Goal: Information Seeking & Learning: Learn about a topic

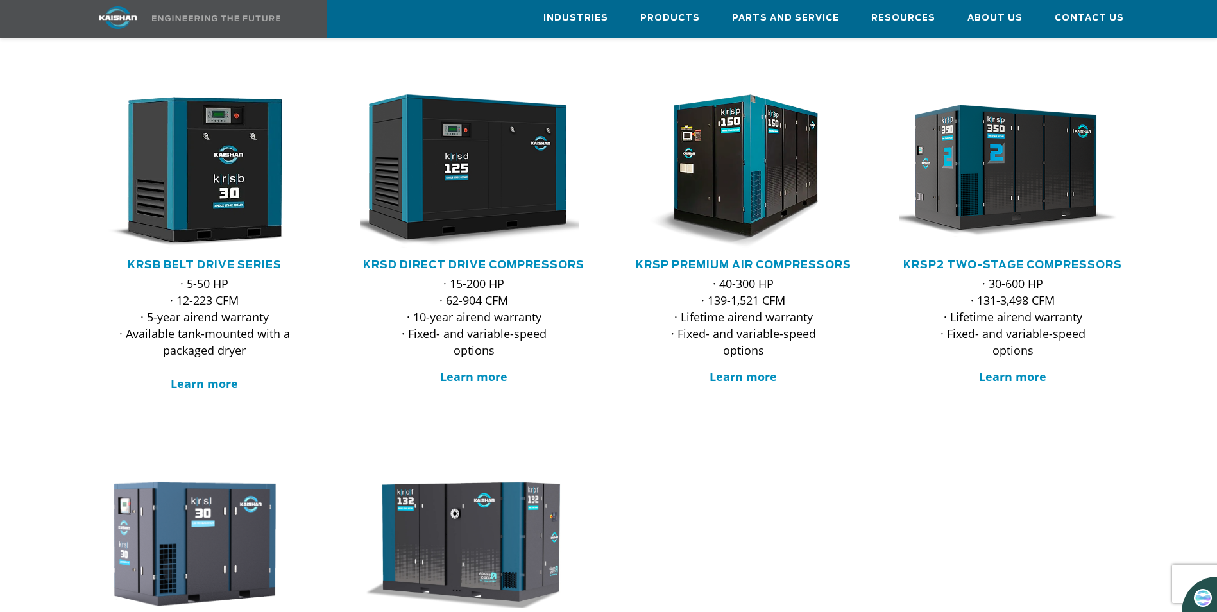
scroll to position [192, 0]
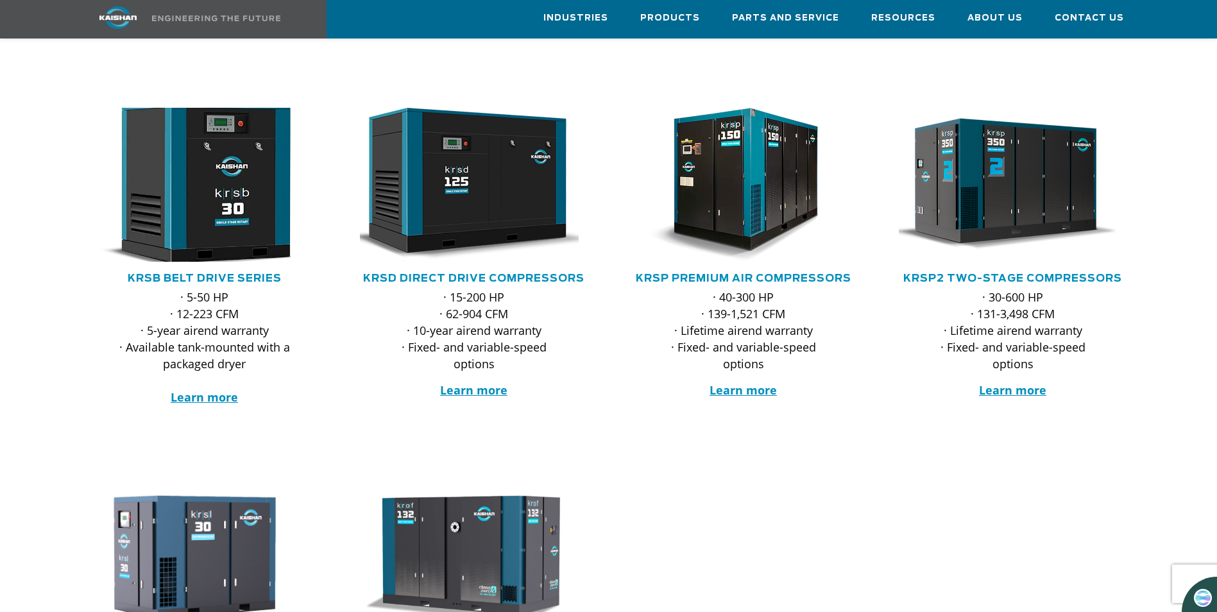
click at [208, 198] on img at bounding box center [194, 184] width 251 height 169
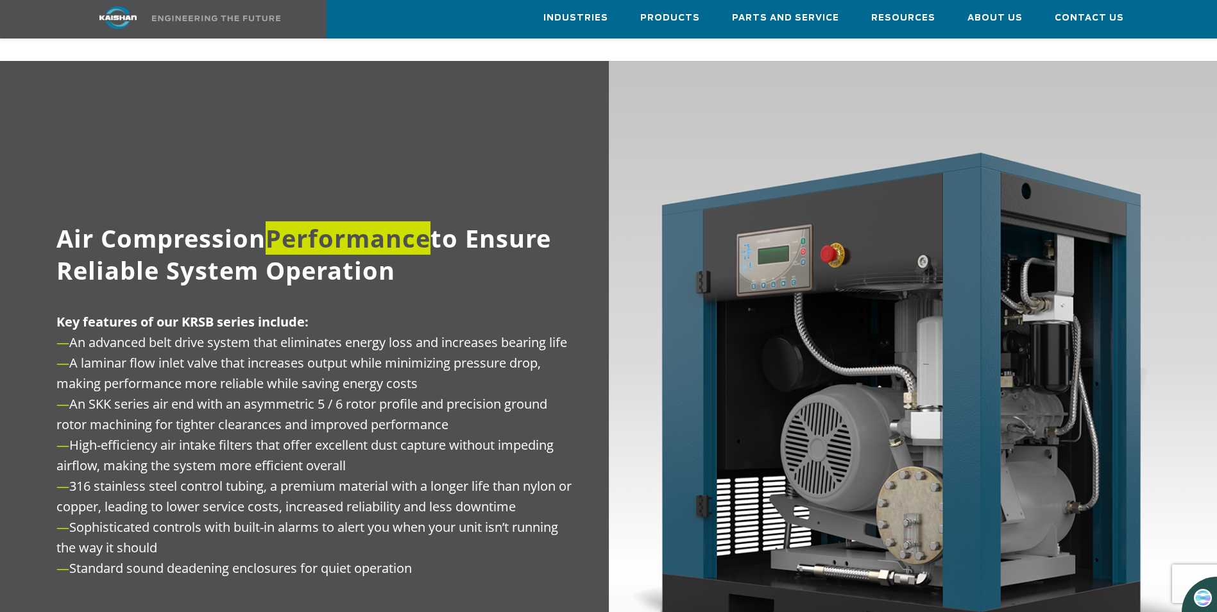
scroll to position [1475, 0]
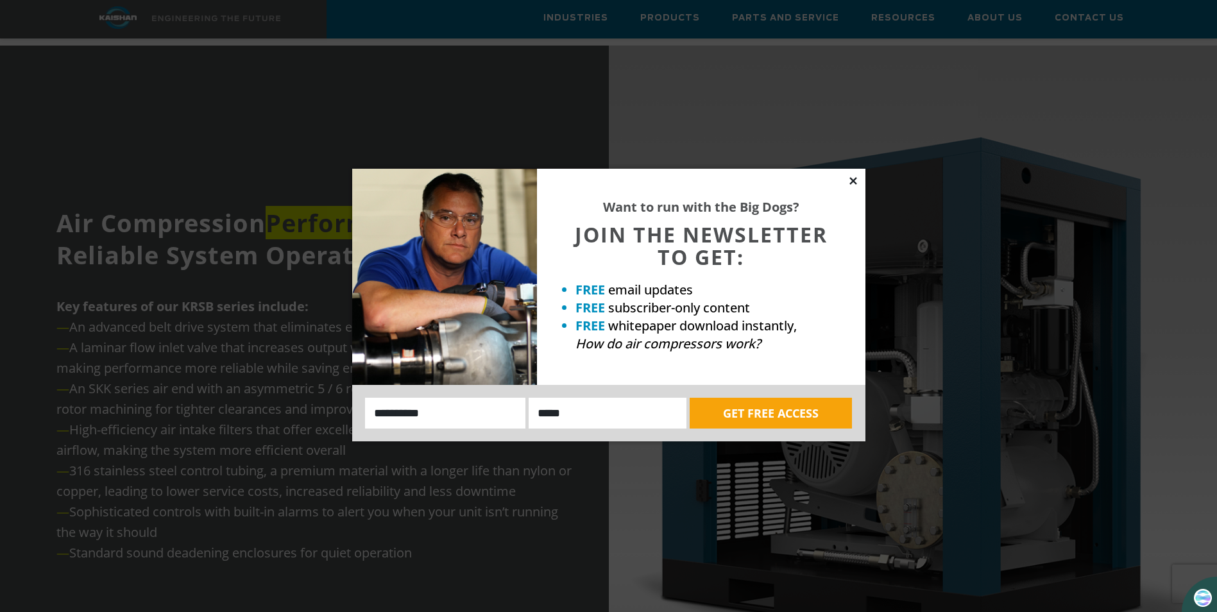
click at [853, 182] on icon at bounding box center [853, 181] width 12 height 12
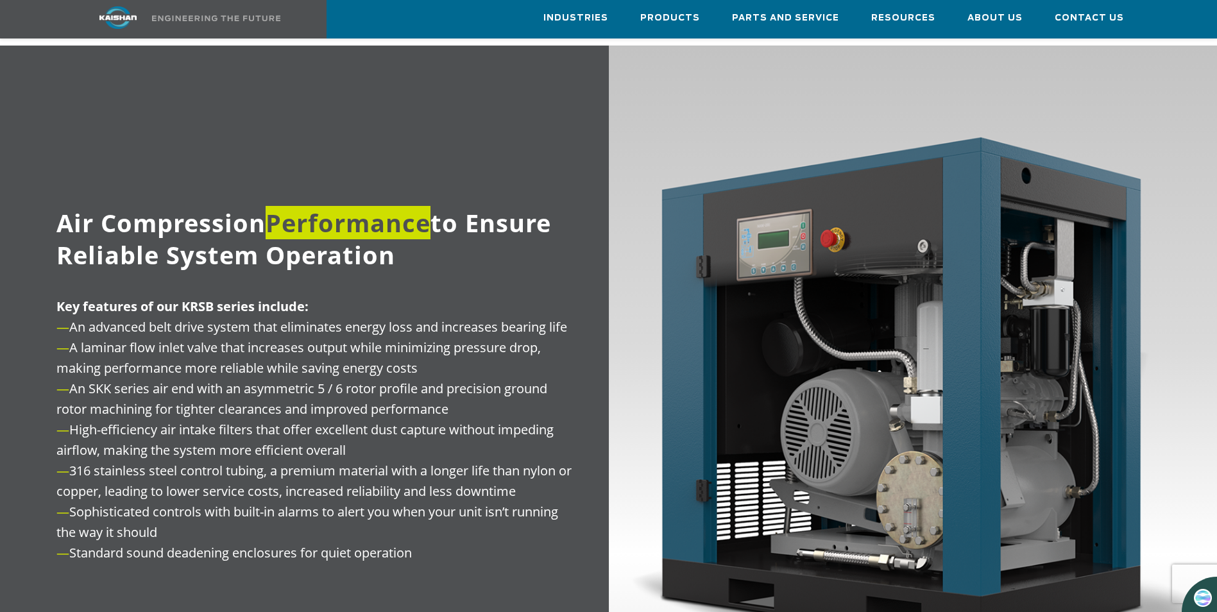
drag, startPoint x: 69, startPoint y: 450, endPoint x: 598, endPoint y: 532, distance: 534.8
click at [598, 532] on div "Key features of our KRSB series include: — An advanced belt drive system that e…" at bounding box center [316, 434] width 584 height 276
click at [409, 566] on div at bounding box center [316, 390] width 584 height 418
